Goal: Information Seeking & Learning: Learn about a topic

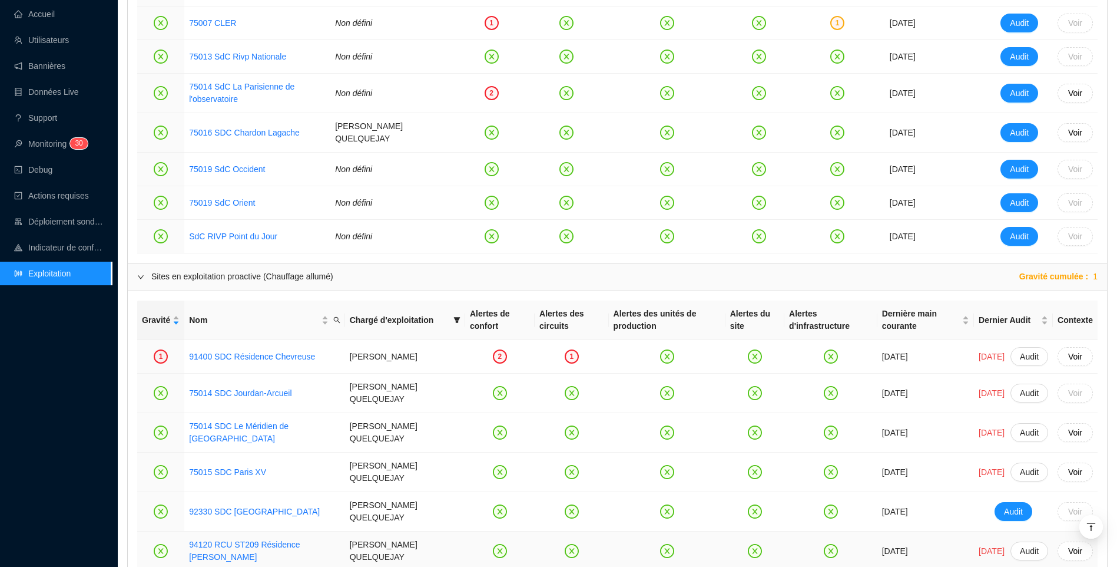
scroll to position [700, 0]
click at [126, 371] on div "Retour Mini Maxi Consommation ref Consommation Cible Dérive en confort Dérive é…" at bounding box center [618, 310] width 1000 height 1947
drag, startPoint x: 38, startPoint y: 17, endPoint x: 286, endPoint y: 14, distance: 247.4
click at [39, 17] on link "Accueil" at bounding box center [34, 13] width 41 height 9
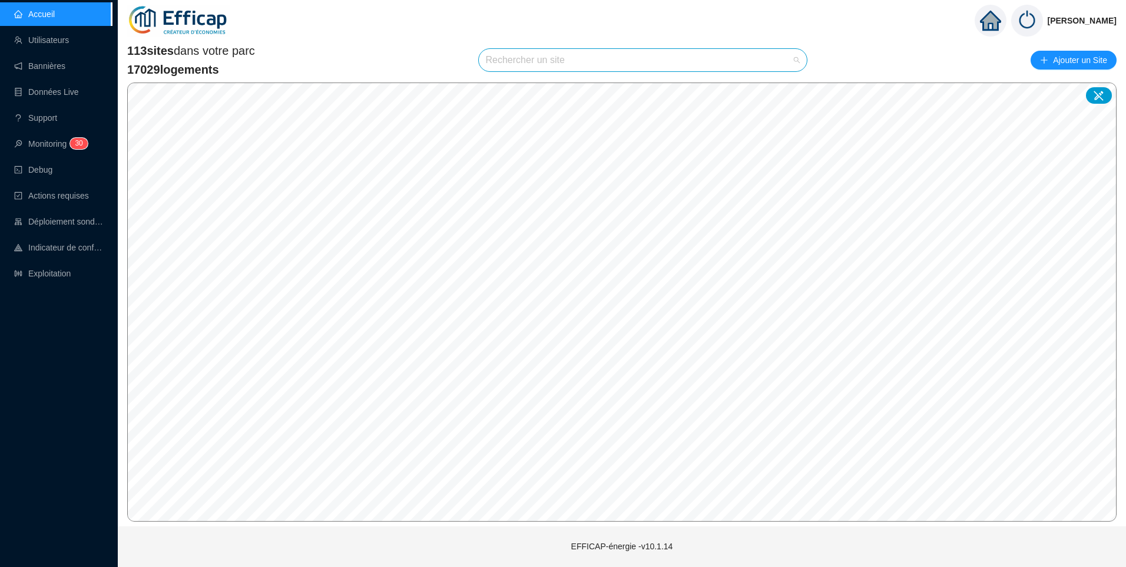
click at [500, 61] on input "search" at bounding box center [638, 60] width 304 height 22
type input "este"
click at [781, 88] on div at bounding box center [786, 89] width 27 height 18
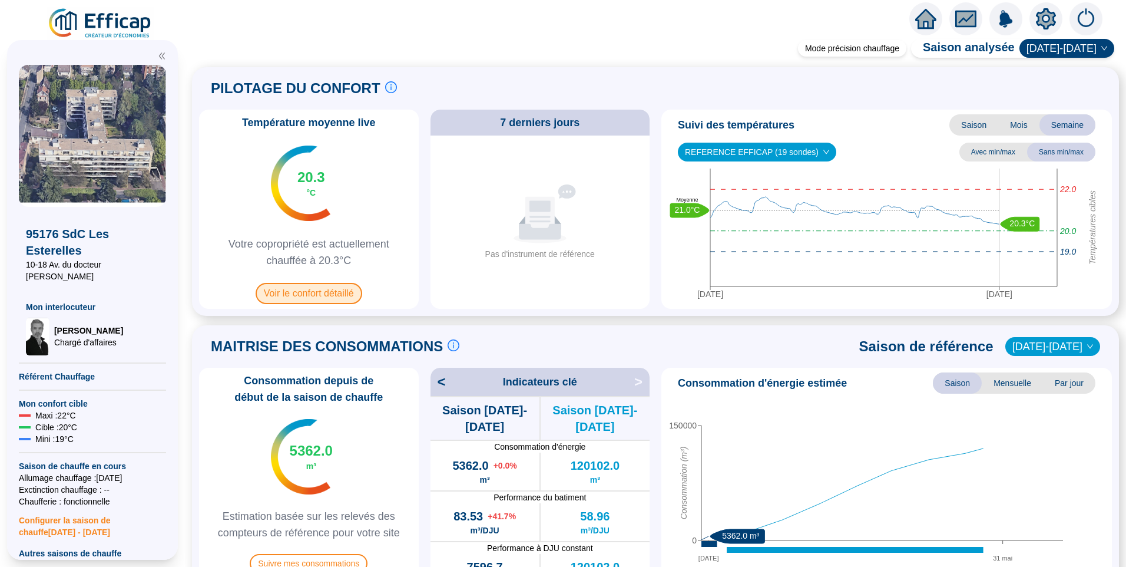
click at [308, 296] on span "Voir le confort détaillé" at bounding box center [309, 293] width 107 height 21
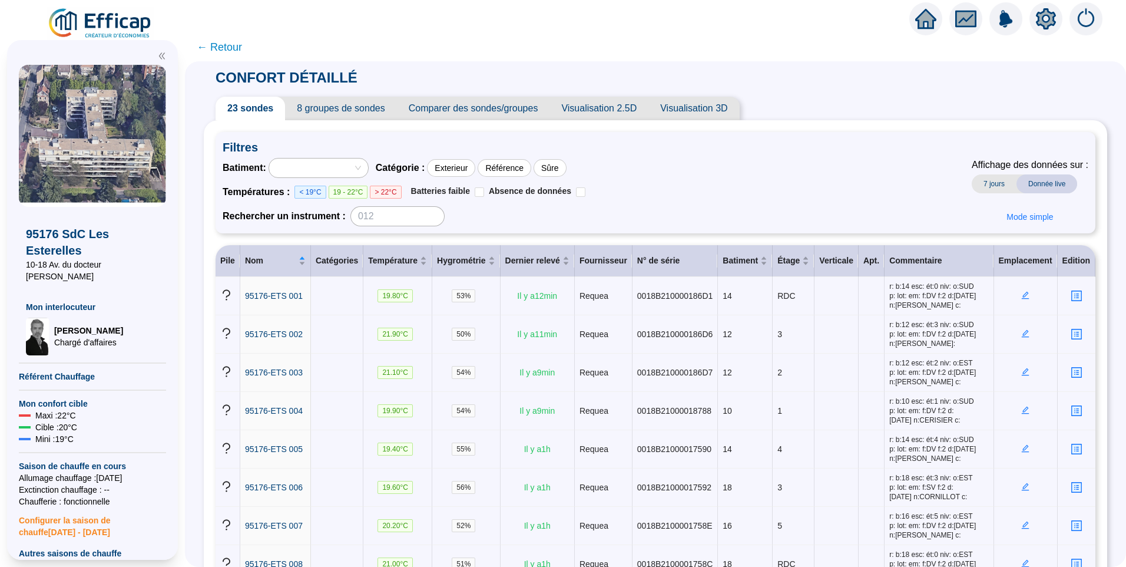
click at [354, 100] on span "8 groupes de sondes" at bounding box center [340, 109] width 111 height 24
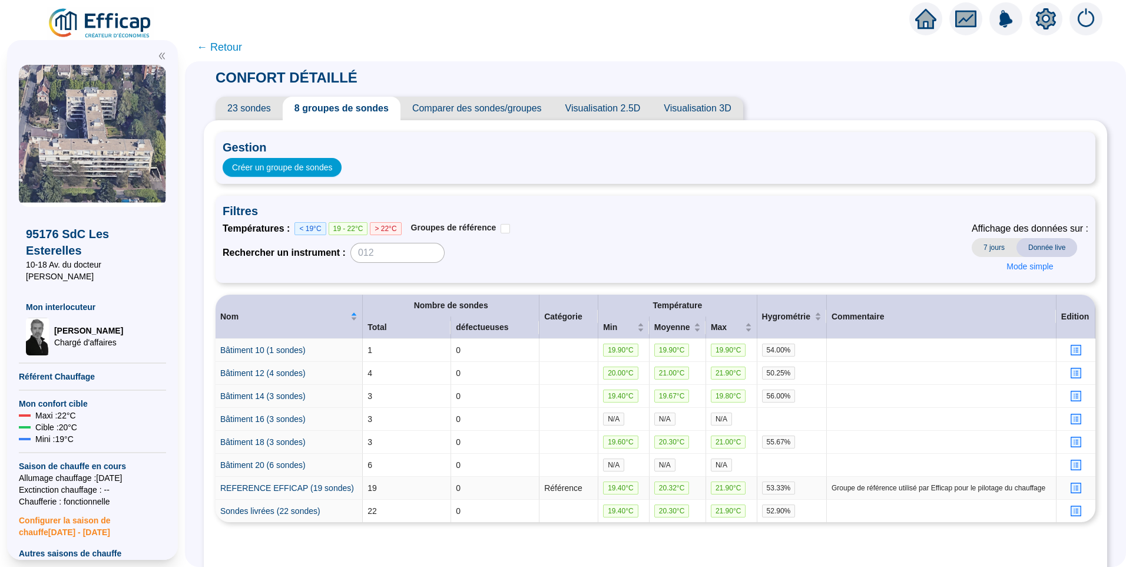
click at [1074, 486] on icon "profile" at bounding box center [1076, 487] width 5 height 5
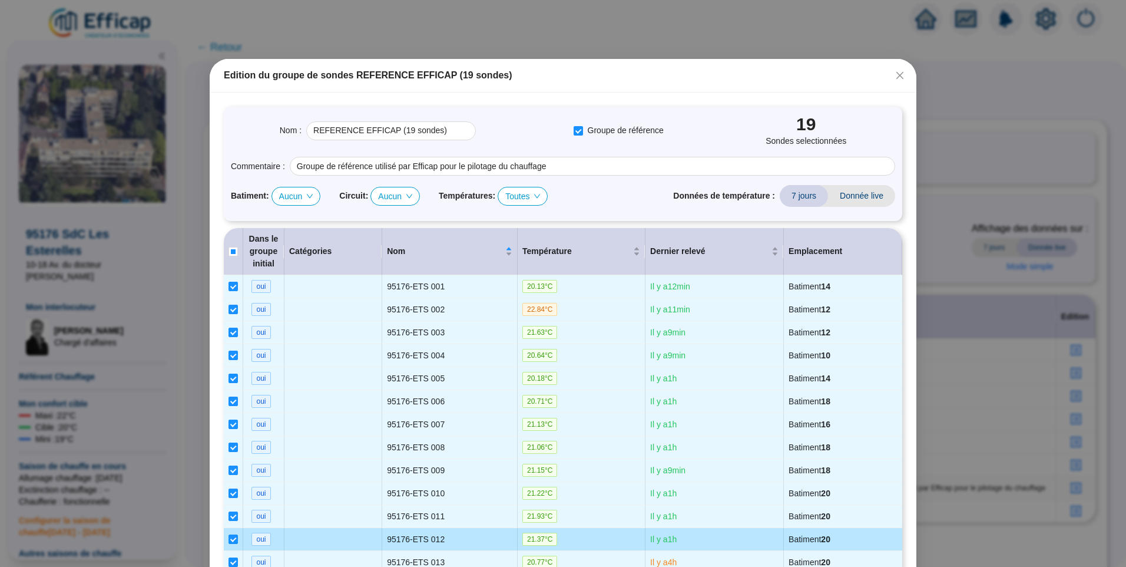
scroll to position [356, 0]
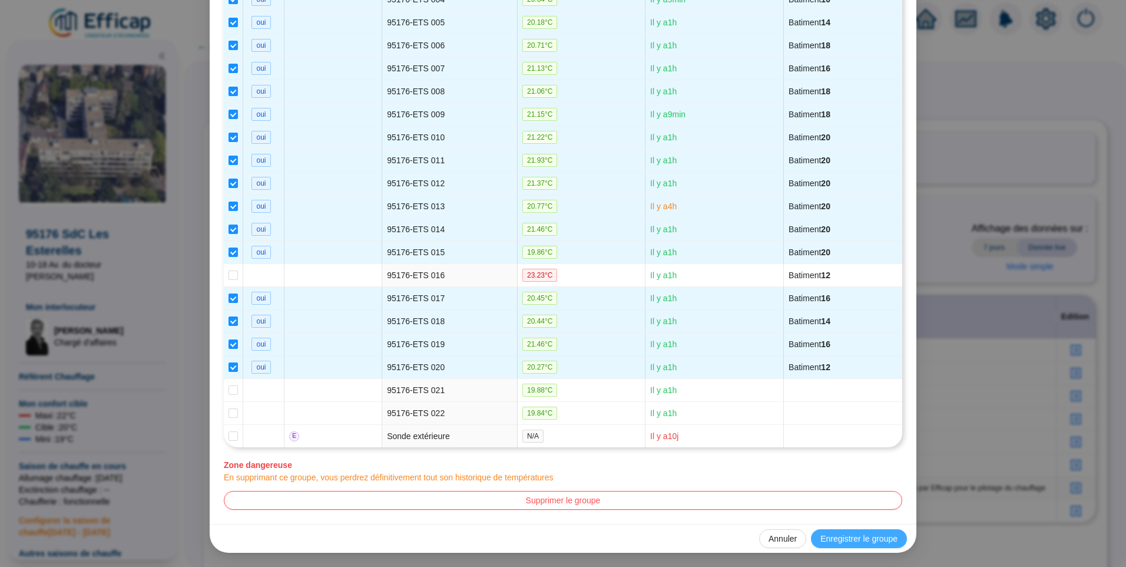
click at [869, 539] on span "Enregistrer le groupe" at bounding box center [859, 539] width 77 height 12
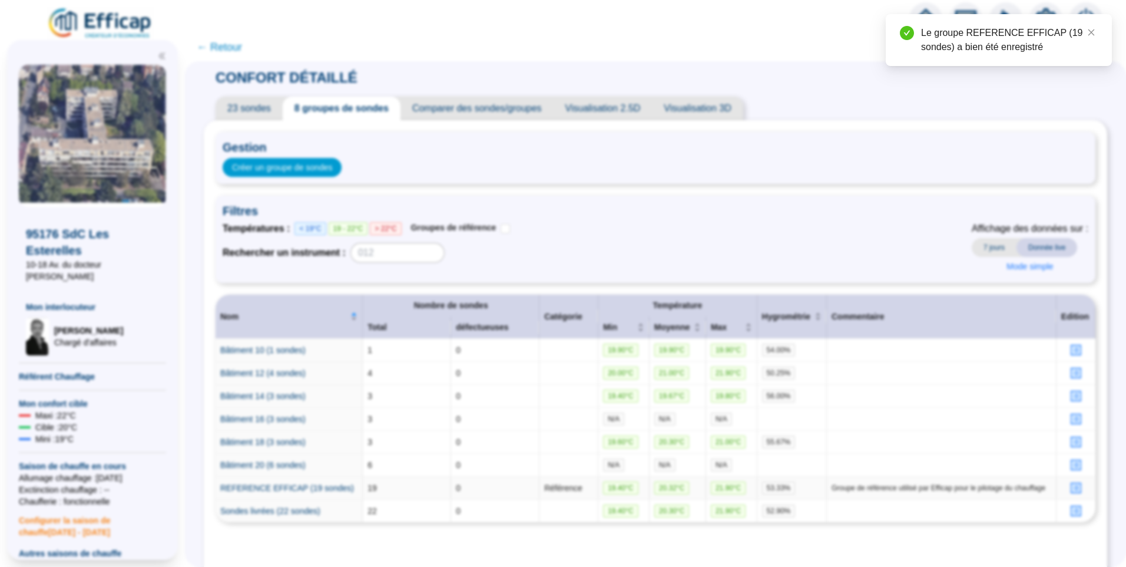
scroll to position [0, 0]
click at [233, 51] on span "← Retour" at bounding box center [219, 47] width 45 height 16
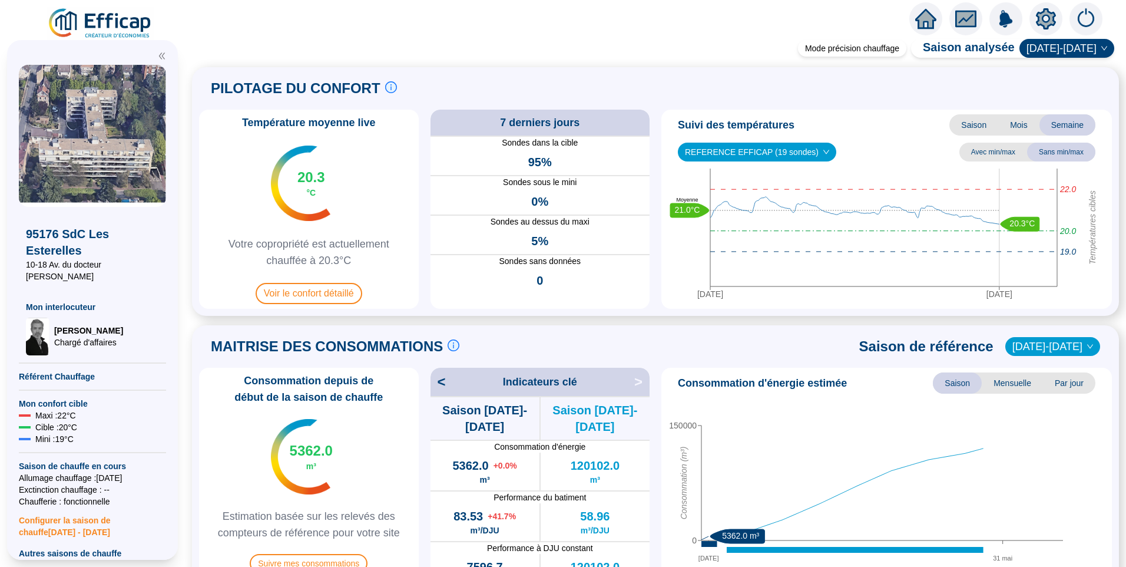
click at [113, 25] on img at bounding box center [100, 23] width 107 height 33
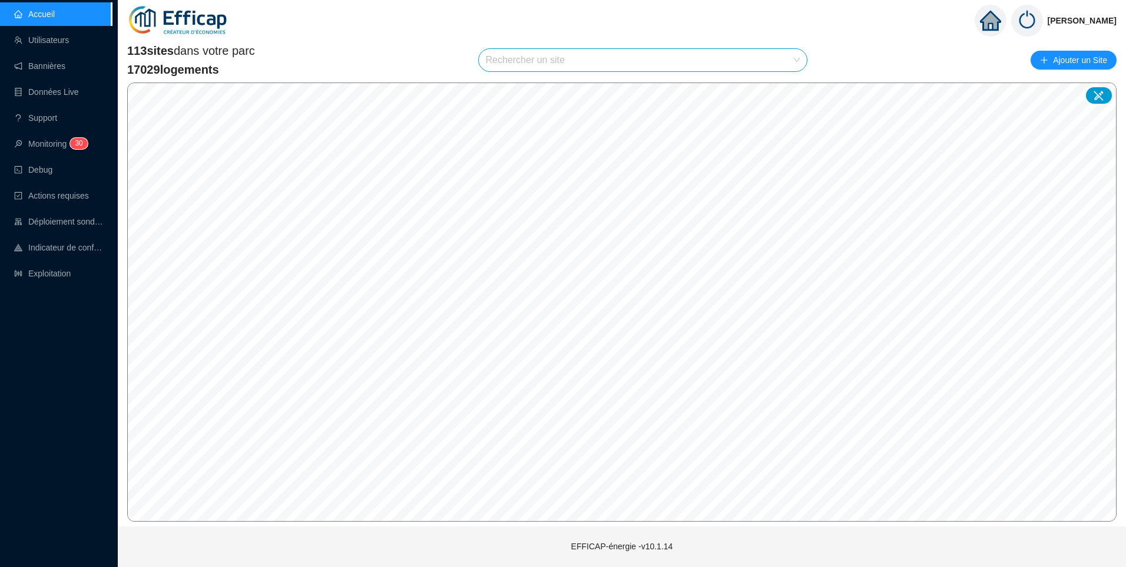
click at [595, 61] on input "search" at bounding box center [638, 60] width 304 height 22
type input "vict"
click at [792, 91] on div at bounding box center [786, 89] width 27 height 18
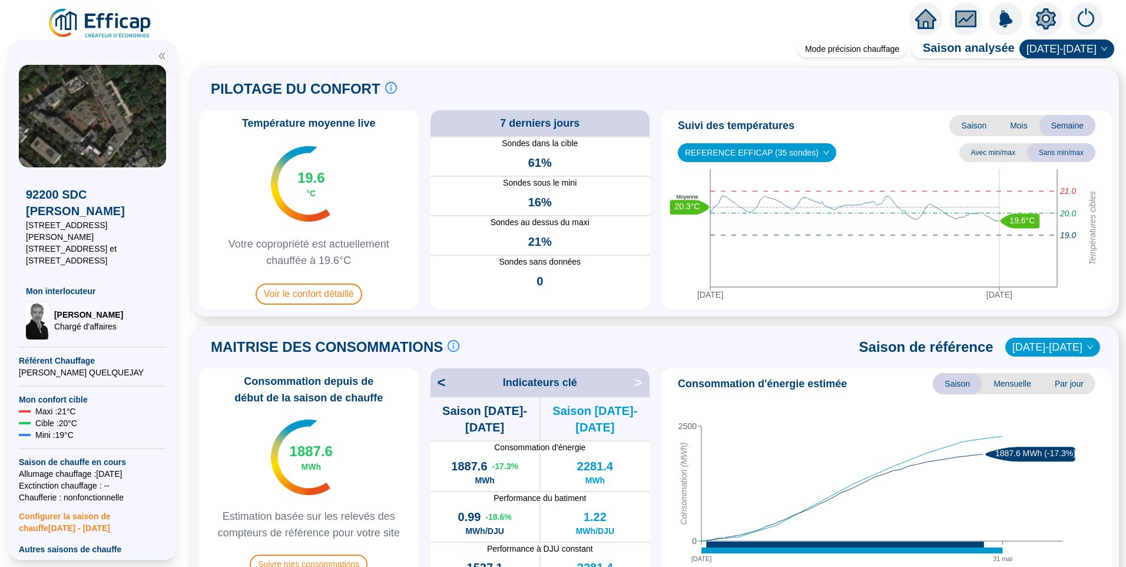
scroll to position [295, 0]
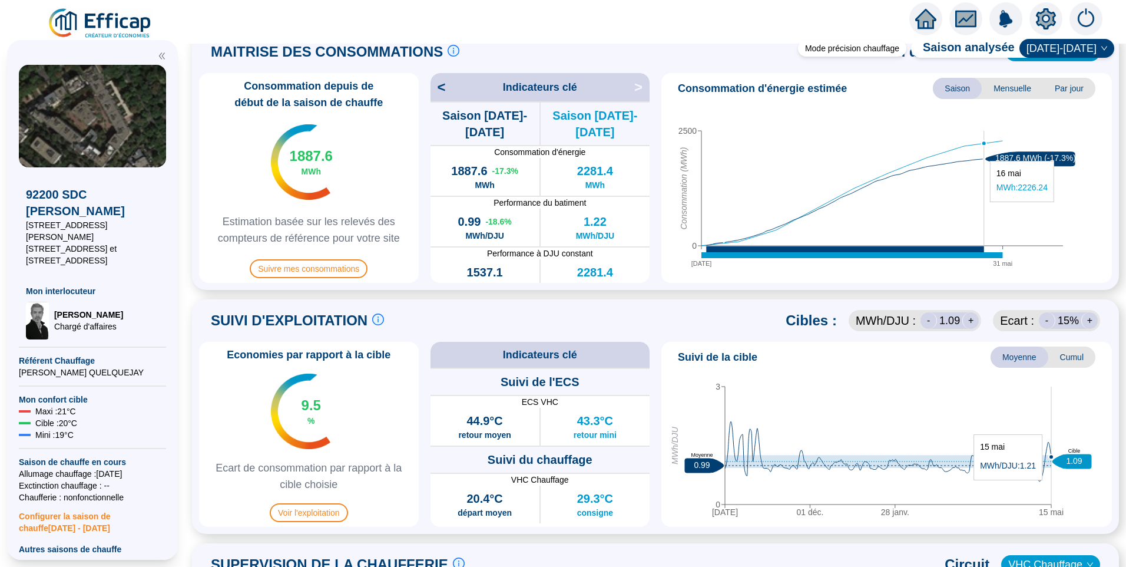
click at [984, 155] on icon "01 oct. 31 mai 0 2500 Consommation (MWh) 1887.6 MWh (-17.3%)" at bounding box center [882, 189] width 432 height 177
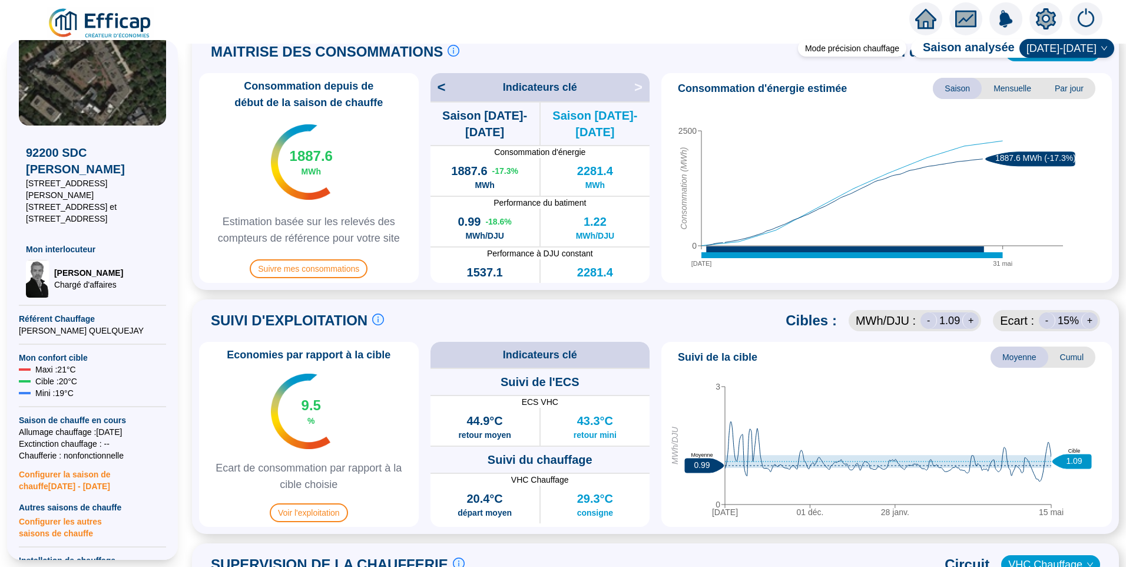
scroll to position [59, 0]
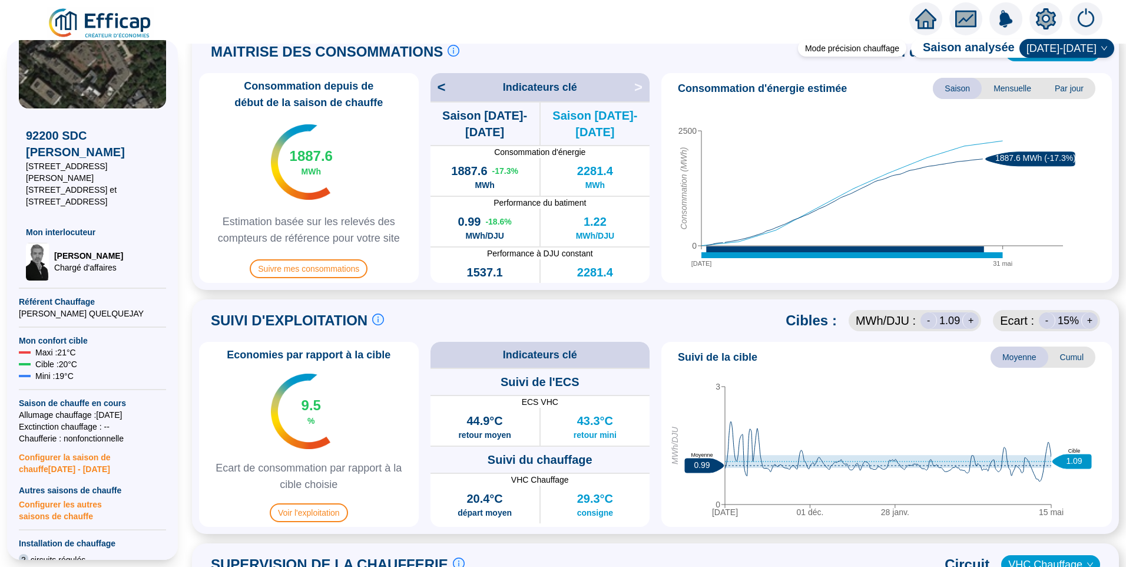
click at [62, 504] on span "Configurer les autres saisons de chauffe" at bounding box center [92, 509] width 147 height 26
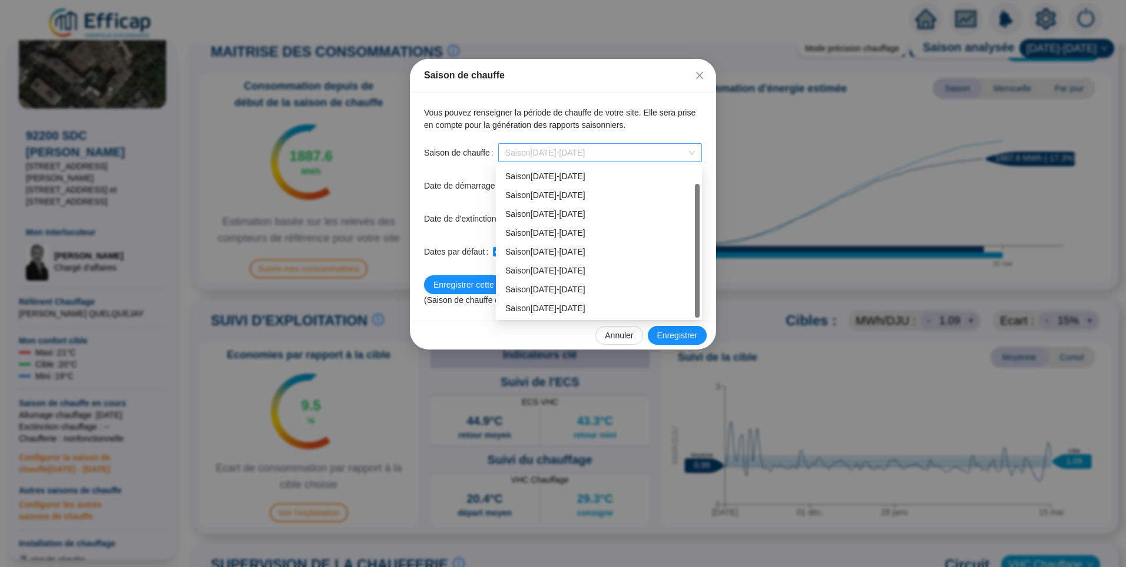
click at [694, 150] on span "Saison 2025-2026" at bounding box center [600, 153] width 190 height 18
click at [539, 285] on div "Saison 2024-2025" at bounding box center [598, 289] width 187 height 12
type input "2024-10-05"
type input "2025-05-16"
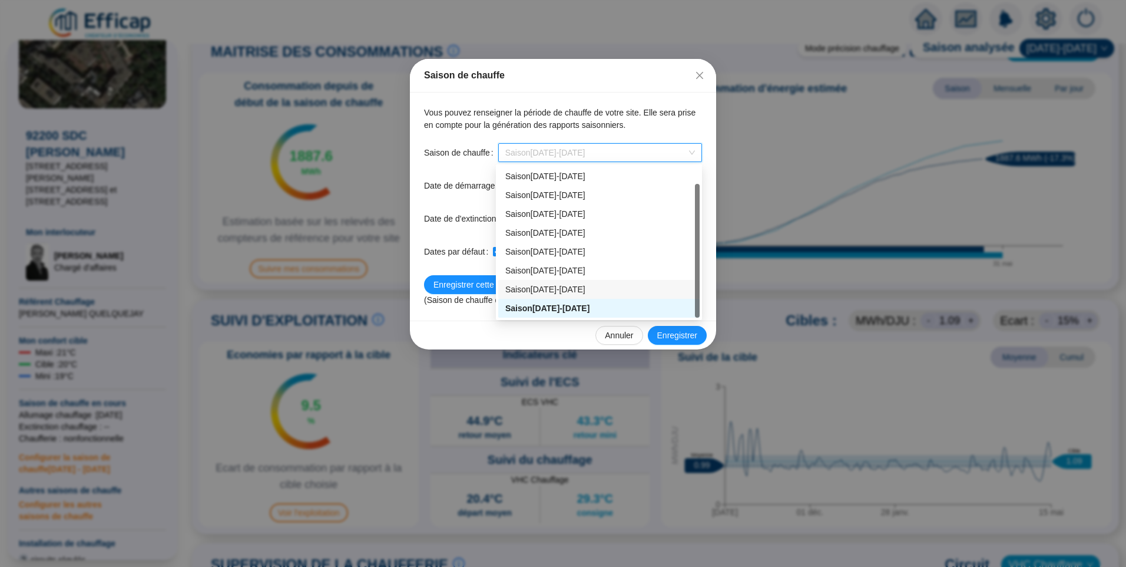
checkbox input "false"
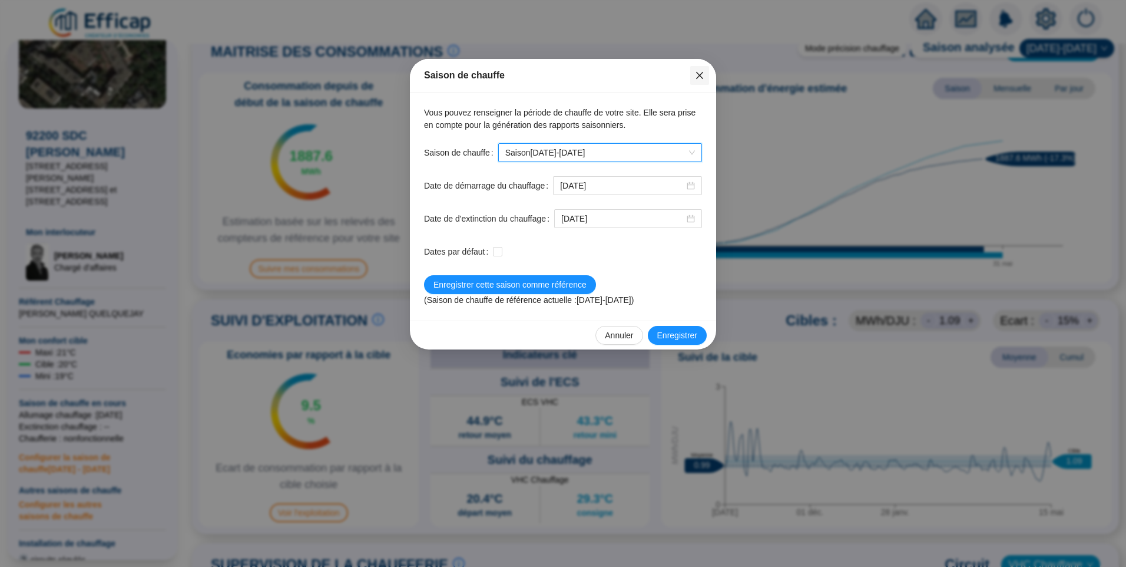
click at [697, 74] on icon "close" at bounding box center [699, 75] width 9 height 9
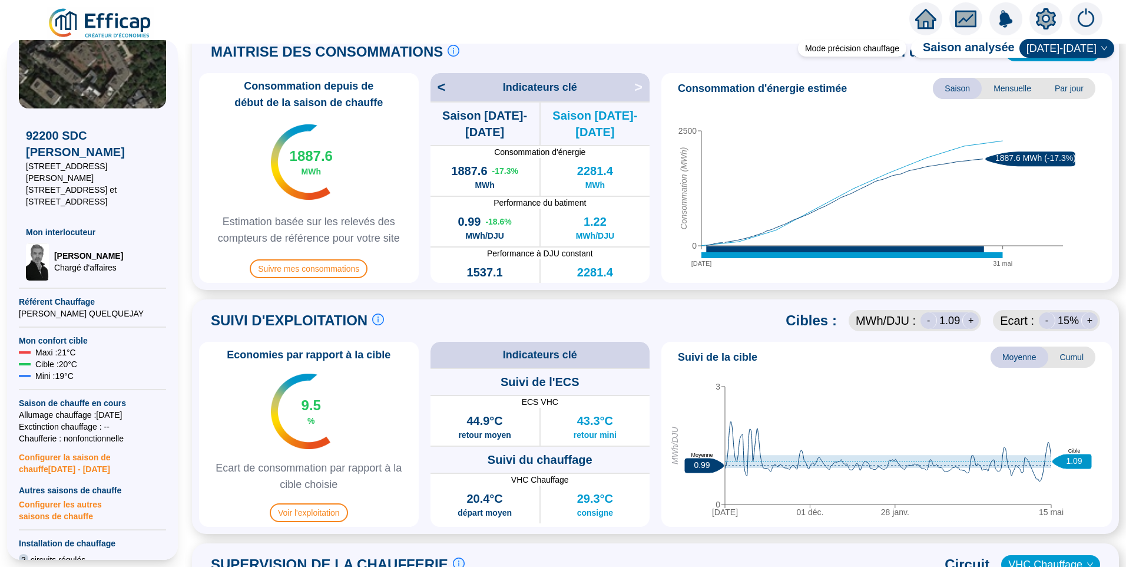
click at [70, 498] on span "Configurer les autres saisons de chauffe" at bounding box center [92, 509] width 147 height 26
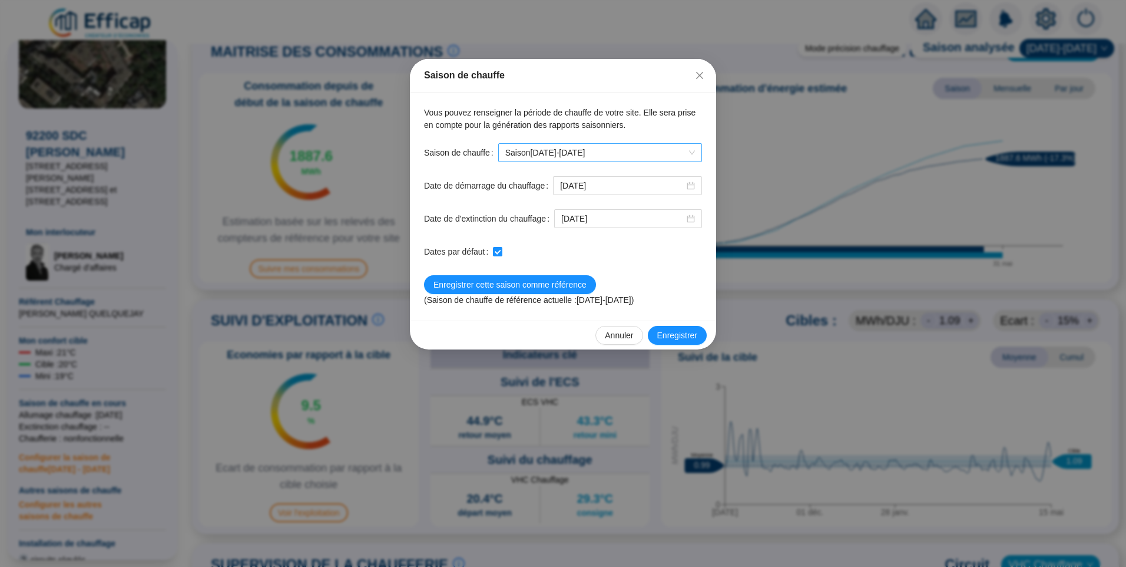
click at [596, 157] on span "Saison 2025-2026" at bounding box center [600, 153] width 190 height 18
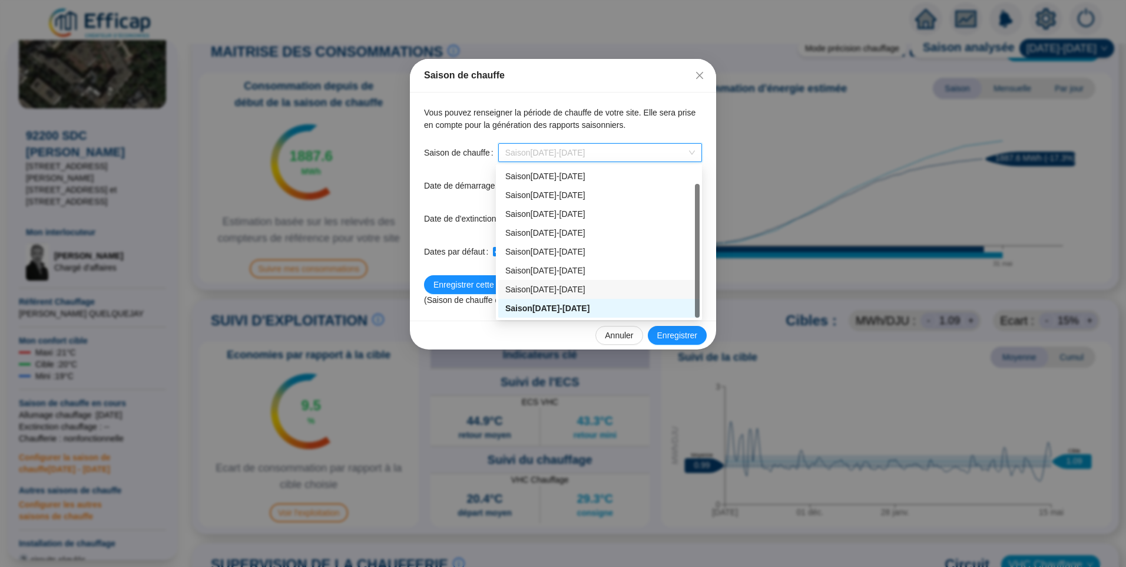
click at [555, 294] on div "Saison 2024-2025" at bounding box center [598, 289] width 187 height 12
checkbox input "false"
type input "2024-10-05"
type input "2025-05-16"
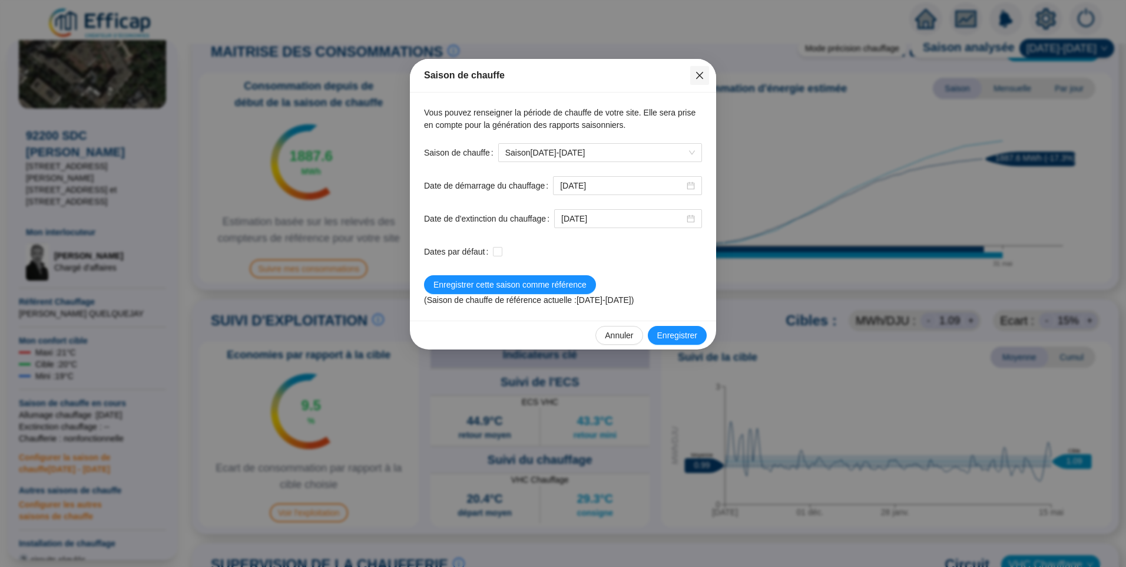
click at [696, 75] on icon "close" at bounding box center [699, 75] width 9 height 9
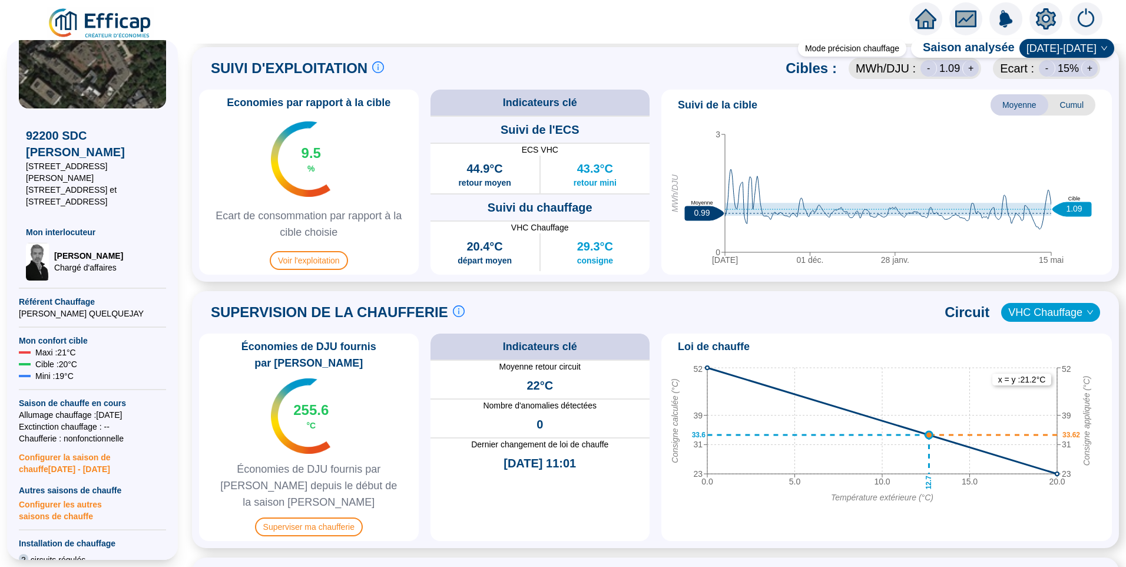
scroll to position [530, 0]
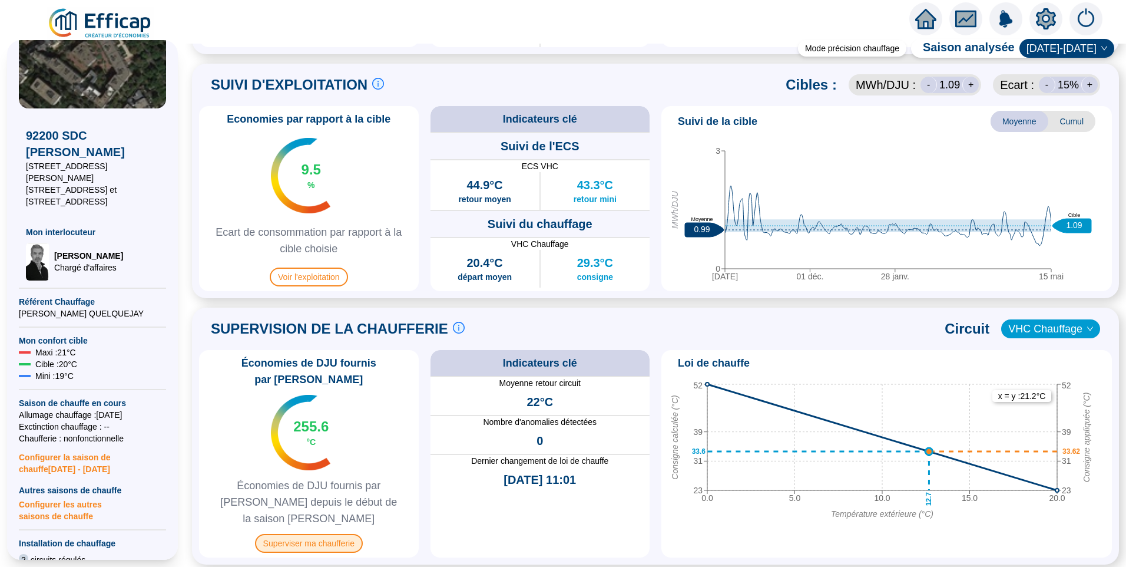
click at [329, 534] on span "Superviser ma chaufferie" at bounding box center [309, 543] width 108 height 19
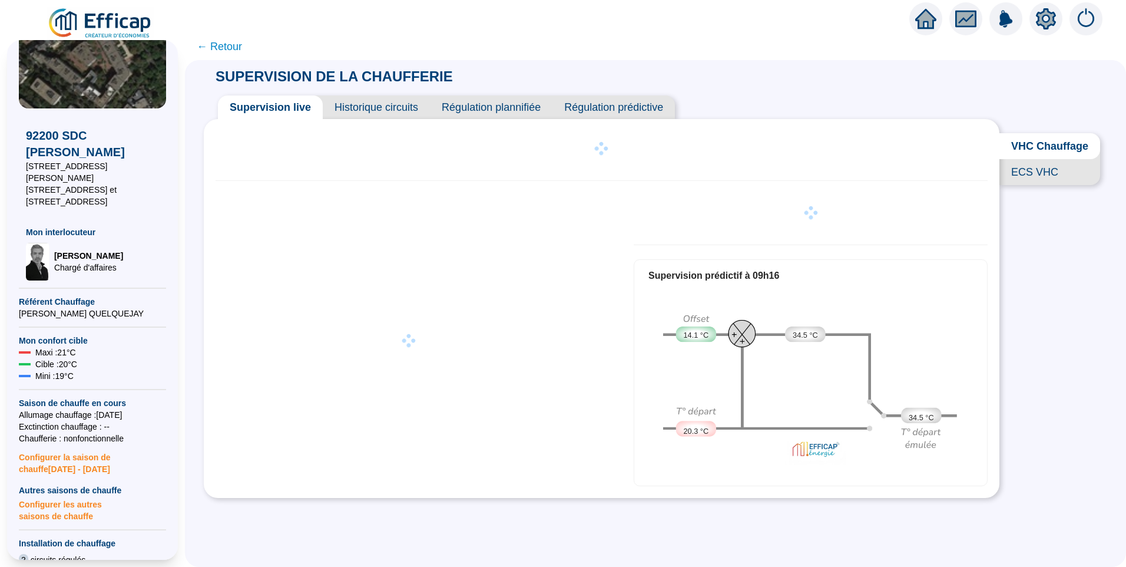
click at [395, 107] on span "Historique circuits" at bounding box center [376, 107] width 107 height 24
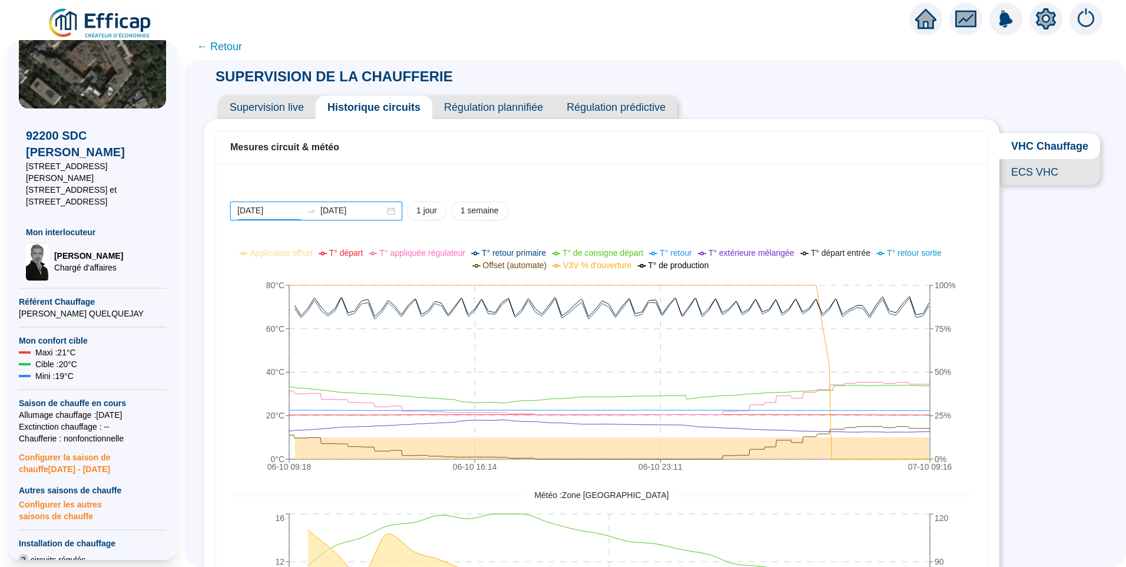
click at [289, 206] on input "2025-10-06" at bounding box center [269, 210] width 64 height 12
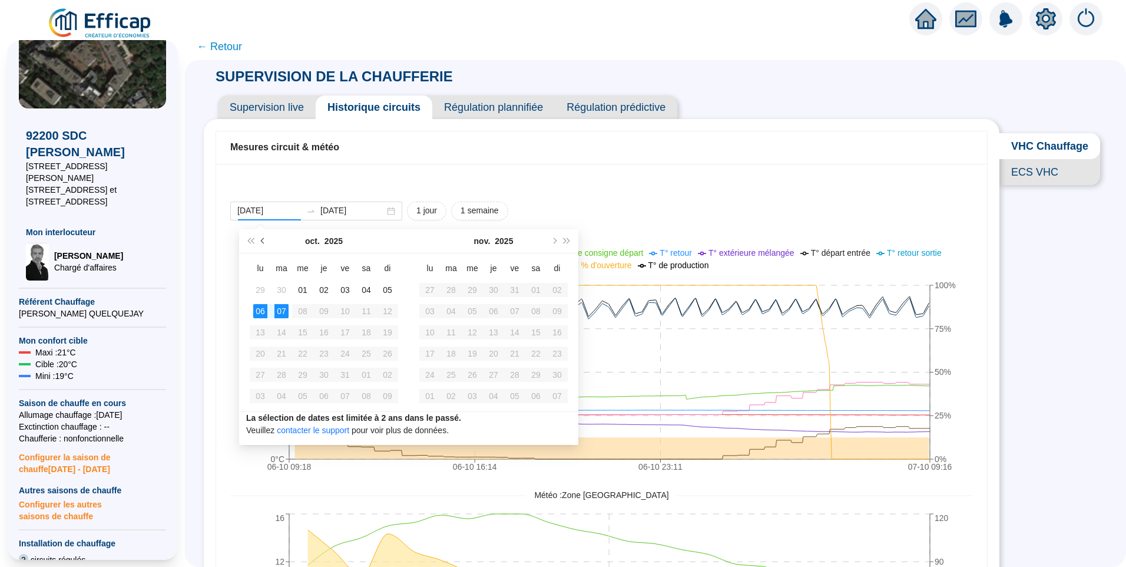
click at [266, 238] on button "Mois précédent (PageUp)" at bounding box center [263, 241] width 13 height 24
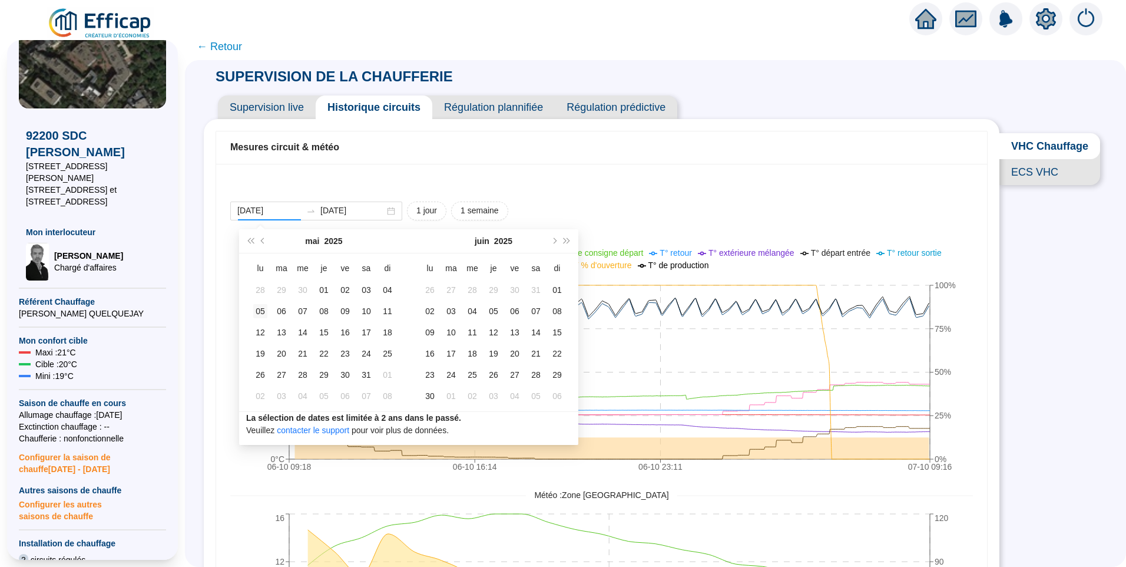
type input "[DATE]"
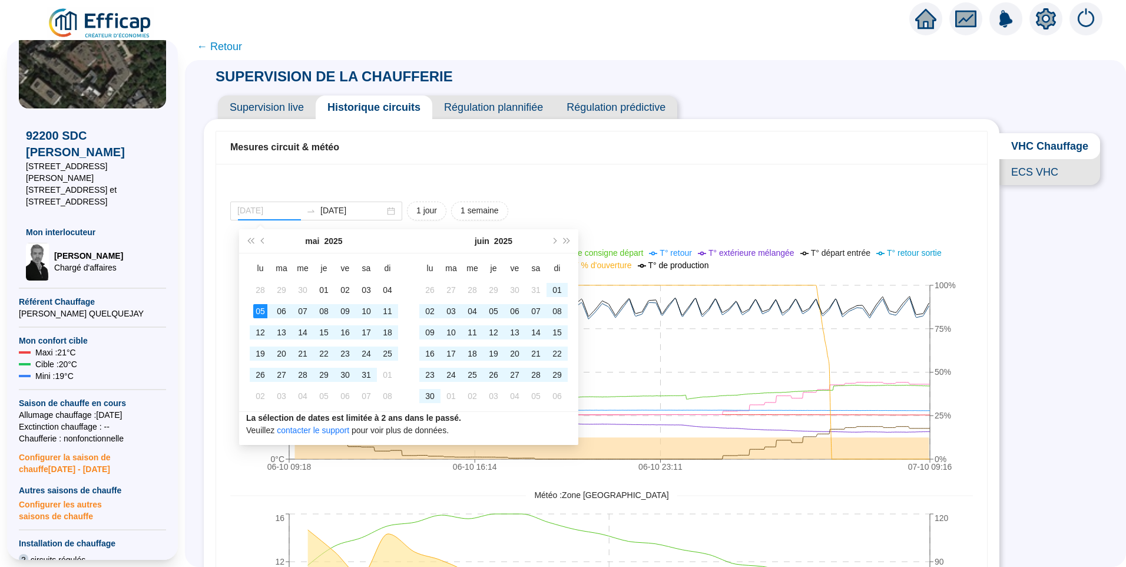
click at [258, 316] on div "05" at bounding box center [260, 311] width 14 height 14
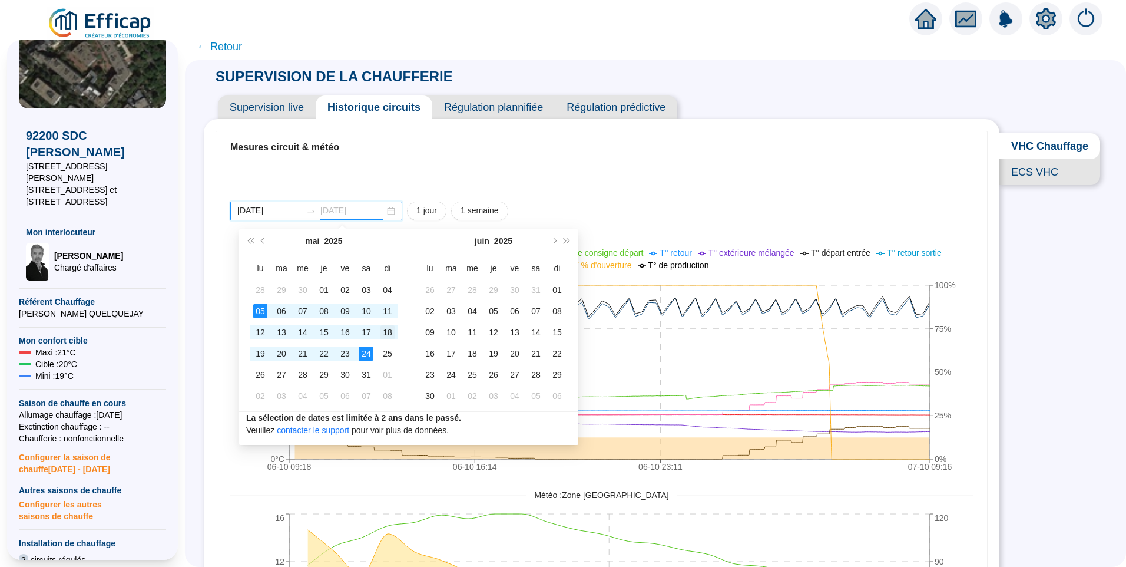
type input "[DATE]"
click at [390, 335] on div "18" at bounding box center [388, 332] width 14 height 14
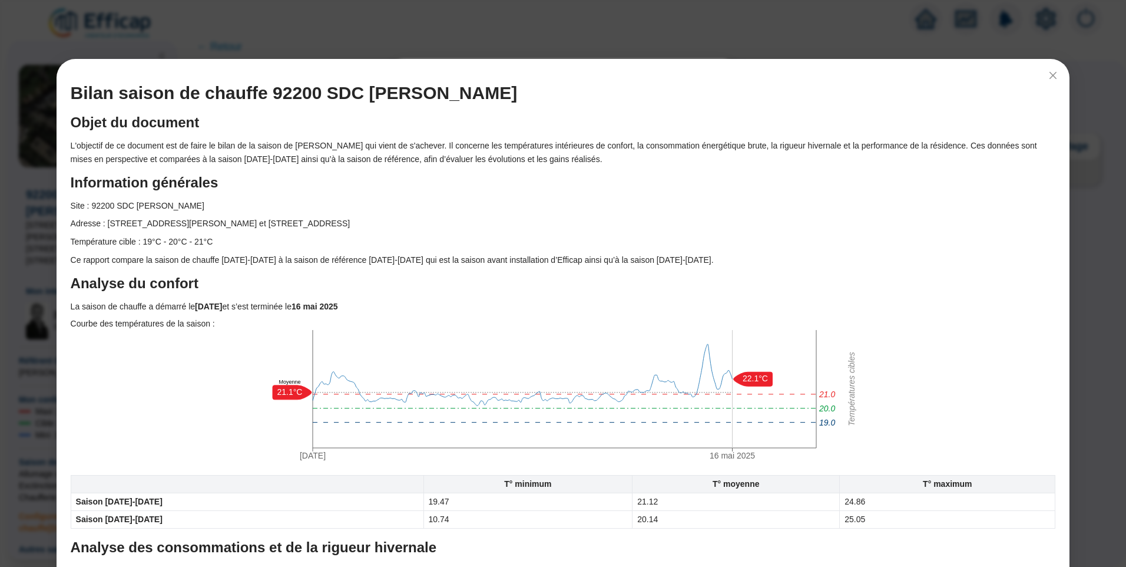
scroll to position [6, 0]
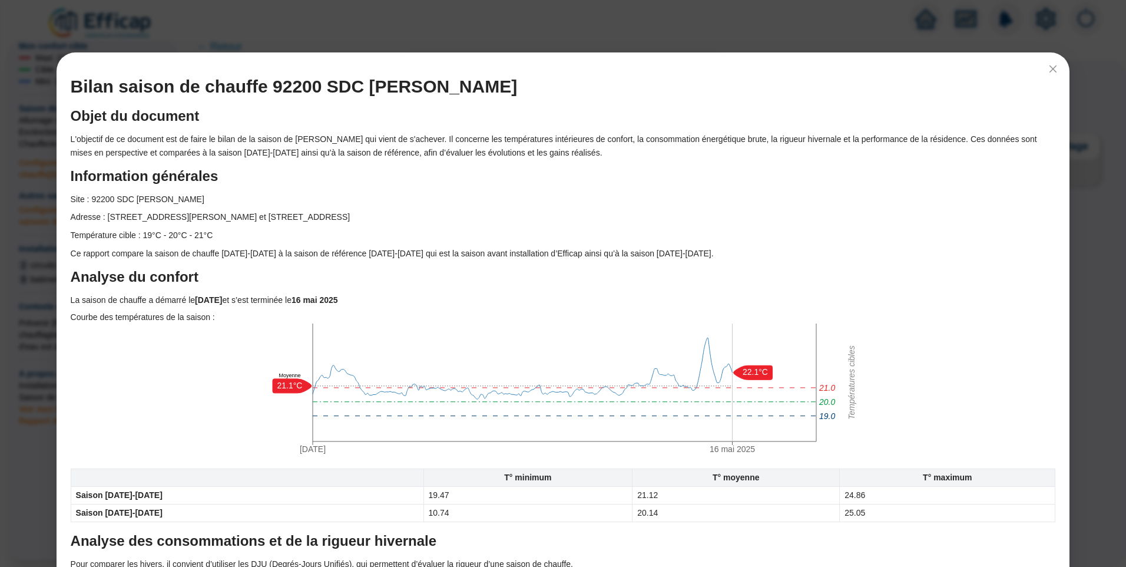
click at [934, 178] on h2 "Information générales" at bounding box center [564, 176] width 986 height 19
click at [1049, 66] on icon "close" at bounding box center [1053, 68] width 9 height 9
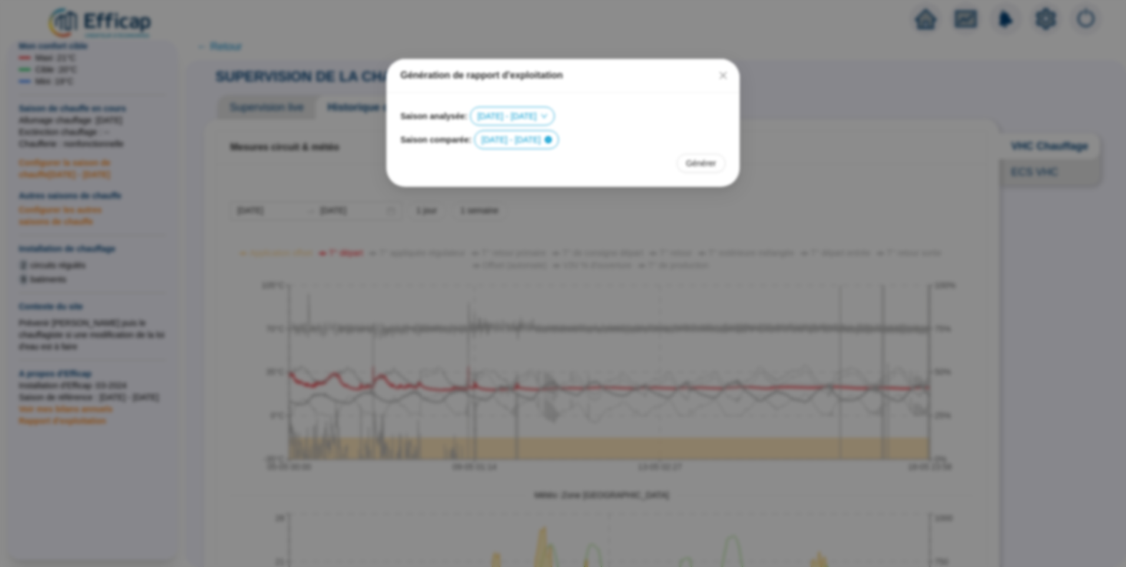
scroll to position [0, 0]
click at [723, 78] on icon "close" at bounding box center [723, 75] width 9 height 9
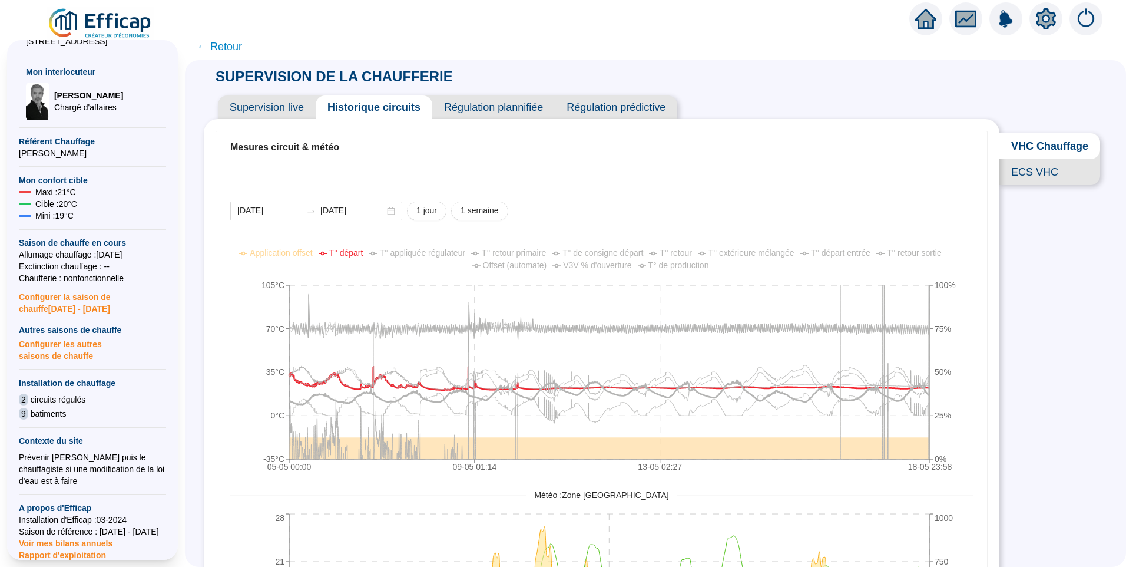
scroll to position [59, 0]
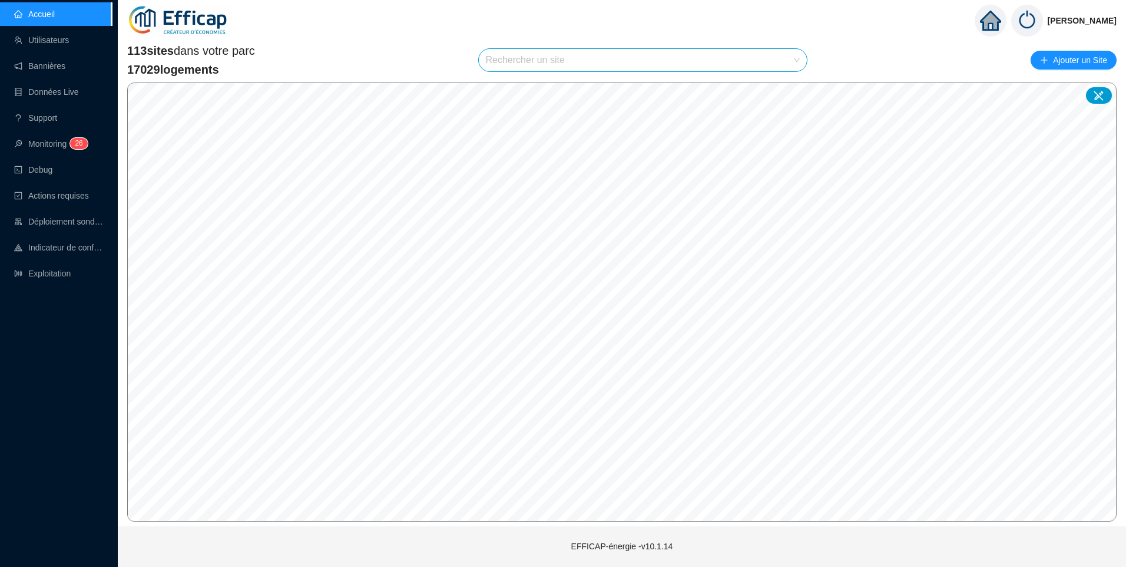
click at [604, 52] on input "search" at bounding box center [638, 60] width 304 height 22
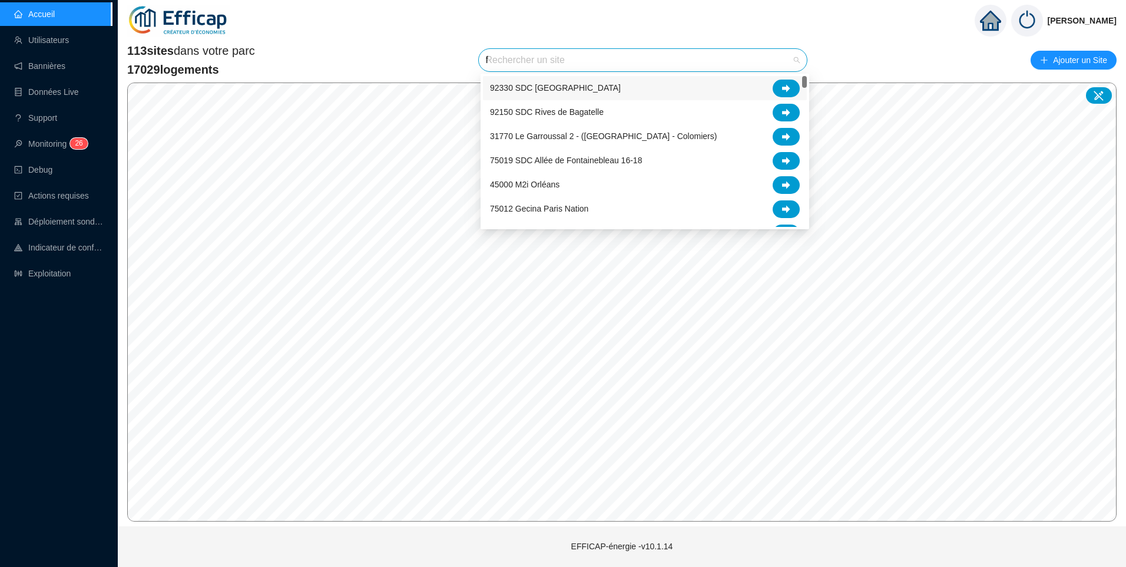
type input "fa"
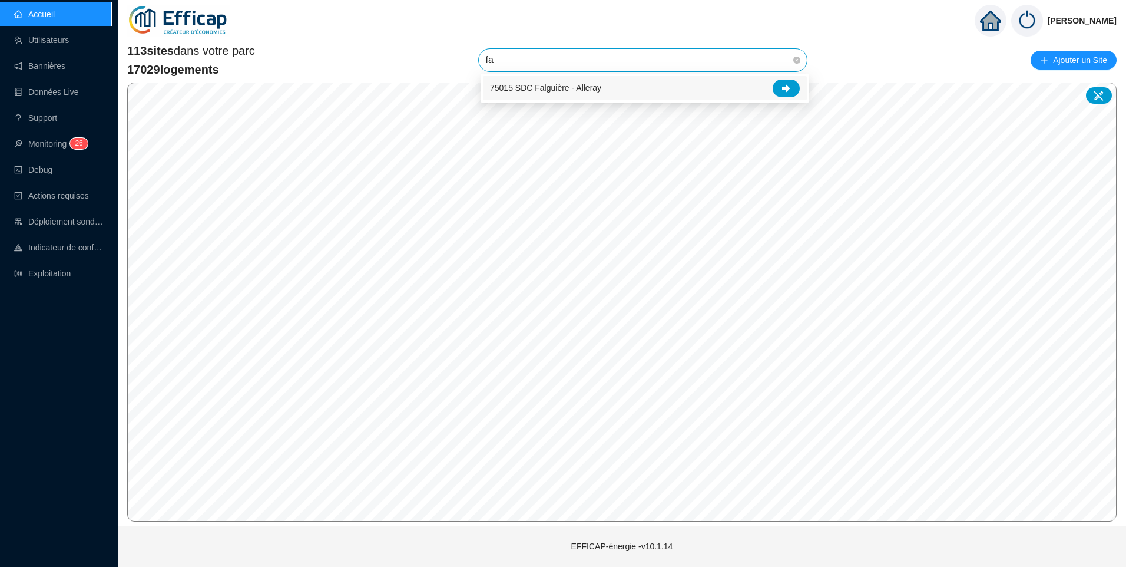
click at [556, 91] on span "75015 SDC Falguière - Alleray" at bounding box center [545, 88] width 111 height 12
click at [633, 51] on span "75015 SDC Falguière - Alleray" at bounding box center [643, 60] width 315 height 22
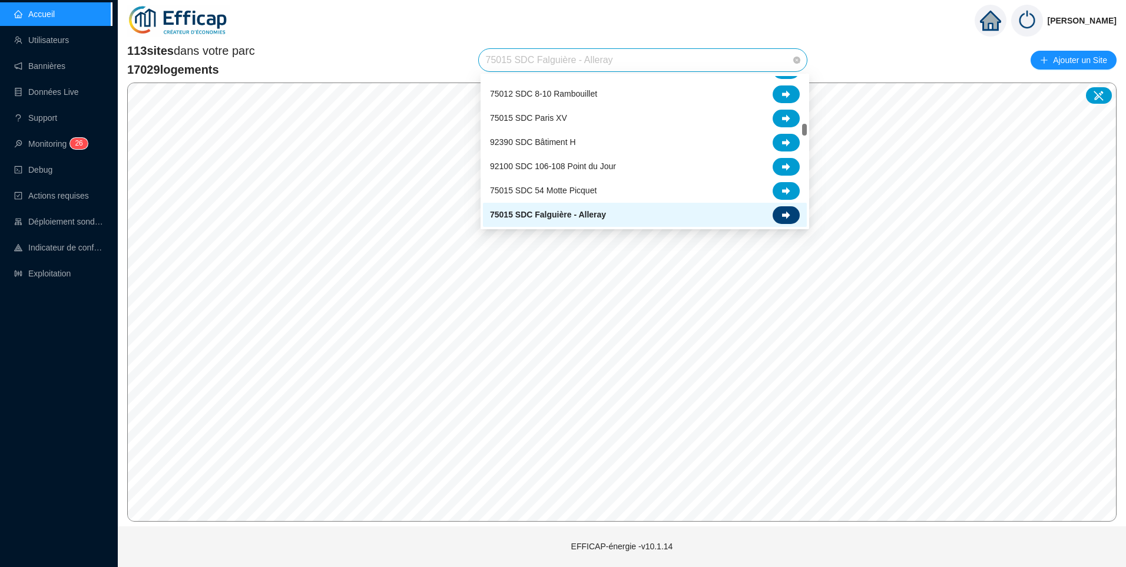
click at [783, 217] on icon at bounding box center [786, 215] width 8 height 8
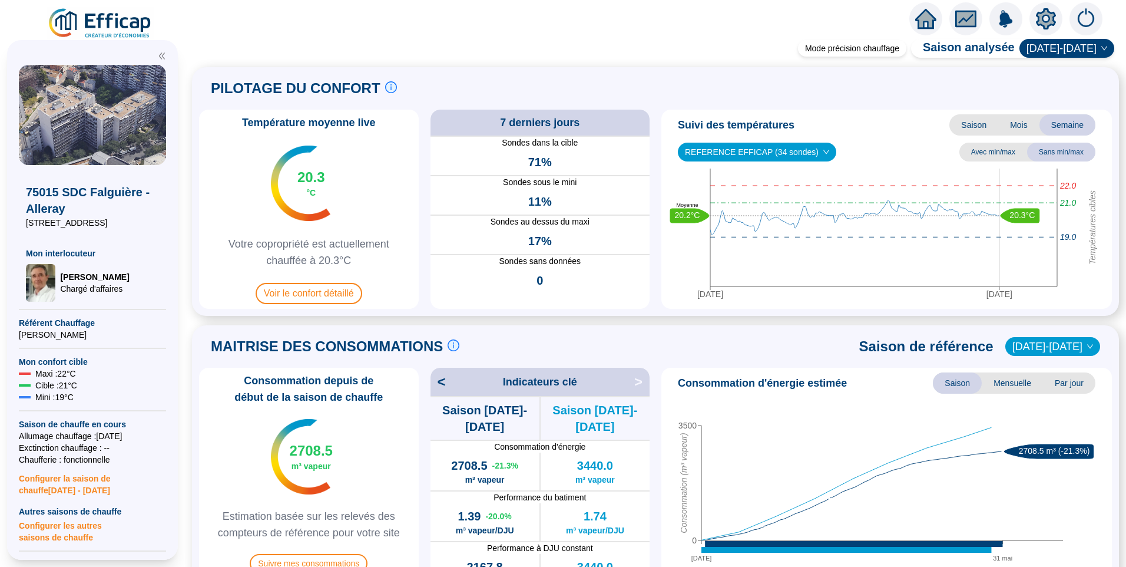
click at [101, 21] on img at bounding box center [100, 23] width 107 height 33
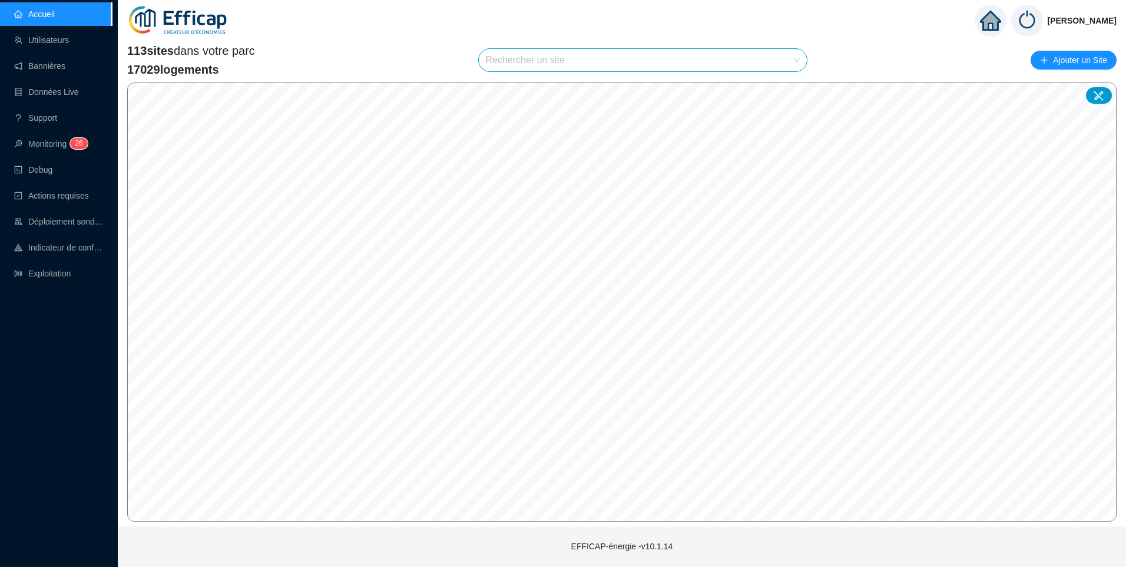
click at [542, 67] on input "search" at bounding box center [638, 60] width 304 height 22
type input "banv"
click at [783, 95] on div at bounding box center [786, 89] width 27 height 18
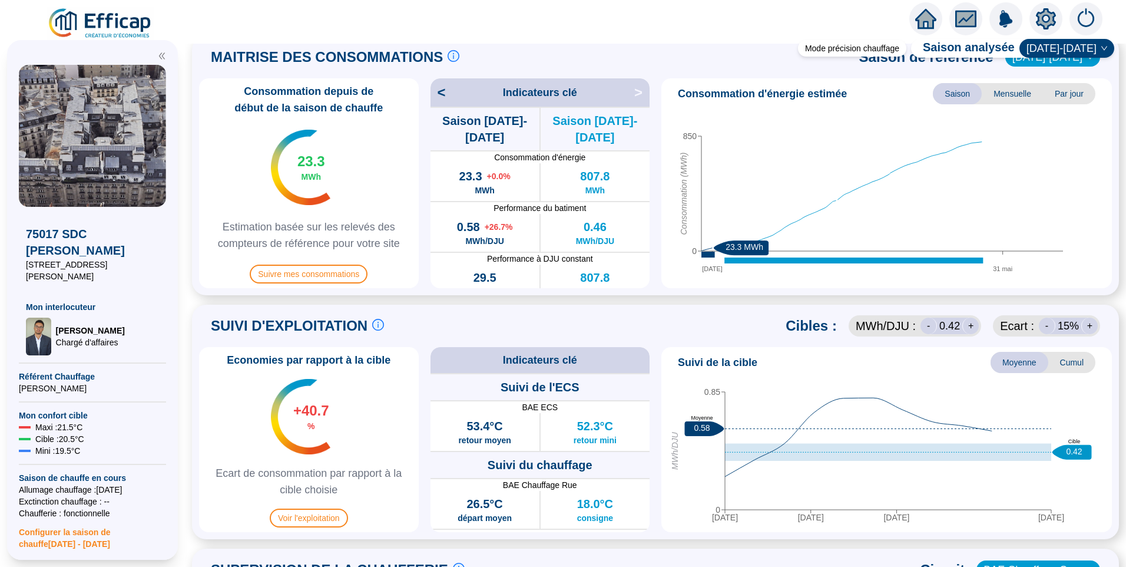
scroll to position [295, 0]
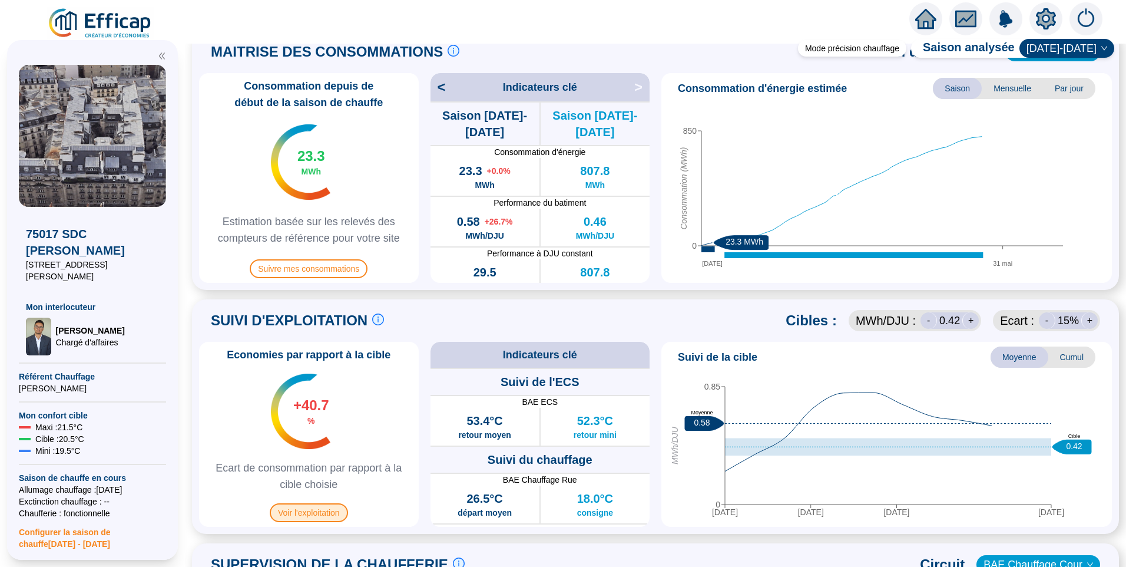
click at [314, 515] on span "Voir l'exploitation" at bounding box center [309, 512] width 78 height 19
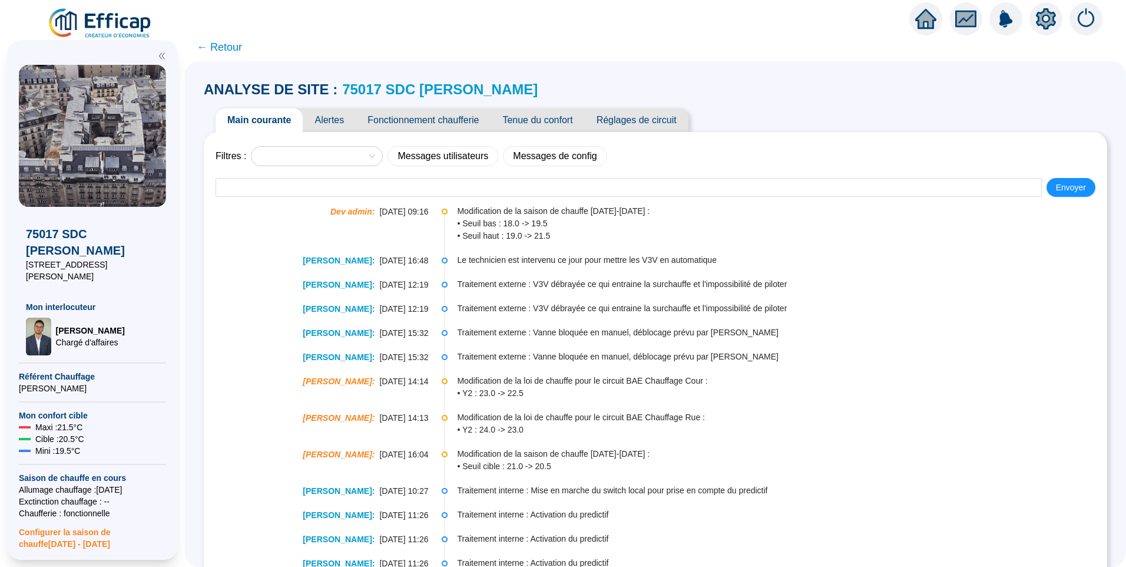
click at [415, 115] on span "Fonctionnement chaufferie" at bounding box center [423, 120] width 135 height 24
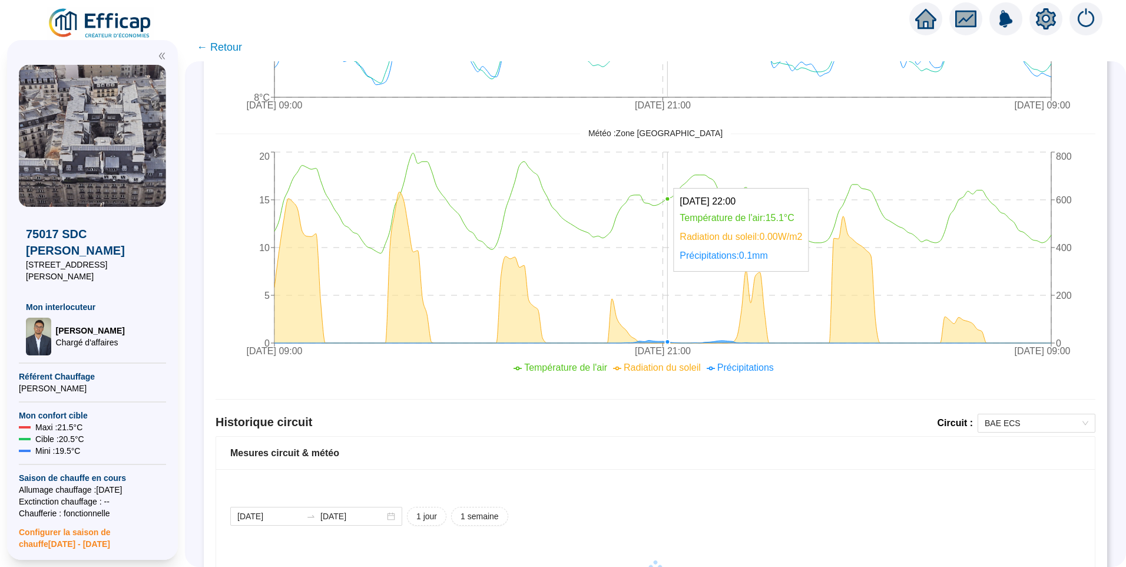
scroll to position [509, 0]
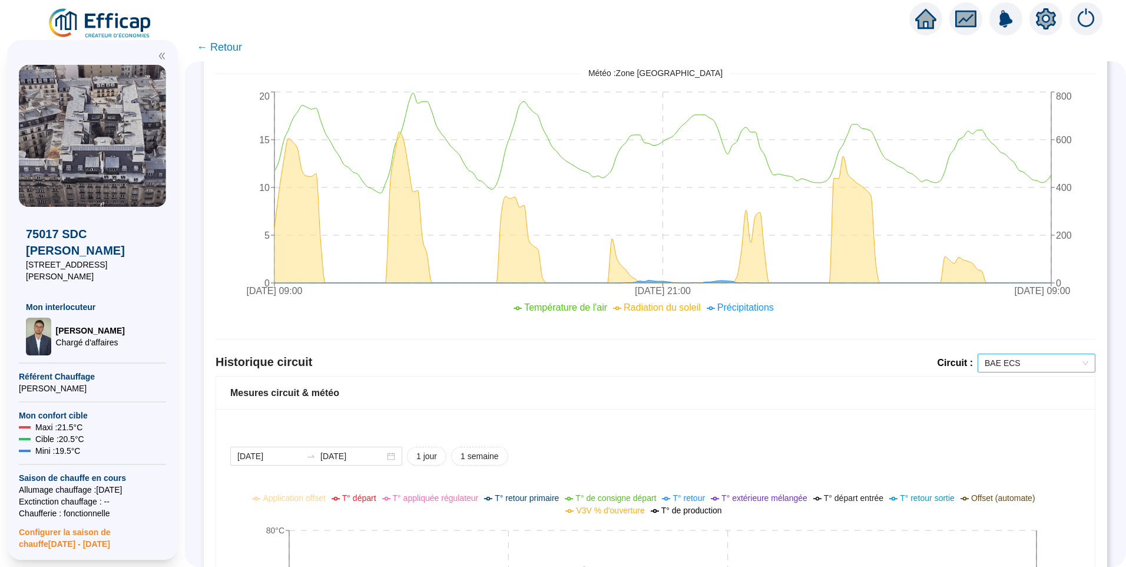
click at [1030, 362] on span "BAE ECS" at bounding box center [1037, 363] width 104 height 18
click at [1007, 405] on div "BAE Chauffage Rue" at bounding box center [1027, 405] width 99 height 12
